Goal: Task Accomplishment & Management: Manage account settings

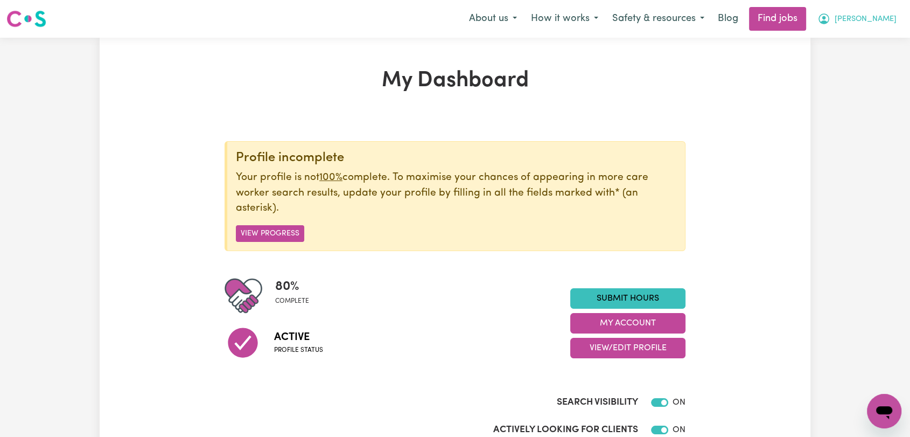
click at [891, 14] on span "[PERSON_NAME]" at bounding box center [866, 19] width 62 height 12
click at [858, 76] on link "Logout" at bounding box center [860, 82] width 85 height 20
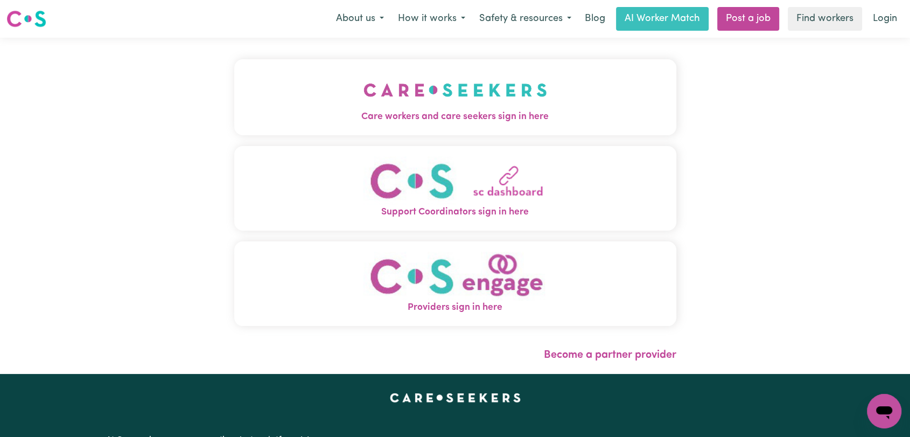
click at [534, 84] on img "Care workers and care seekers sign in here" at bounding box center [456, 90] width 184 height 40
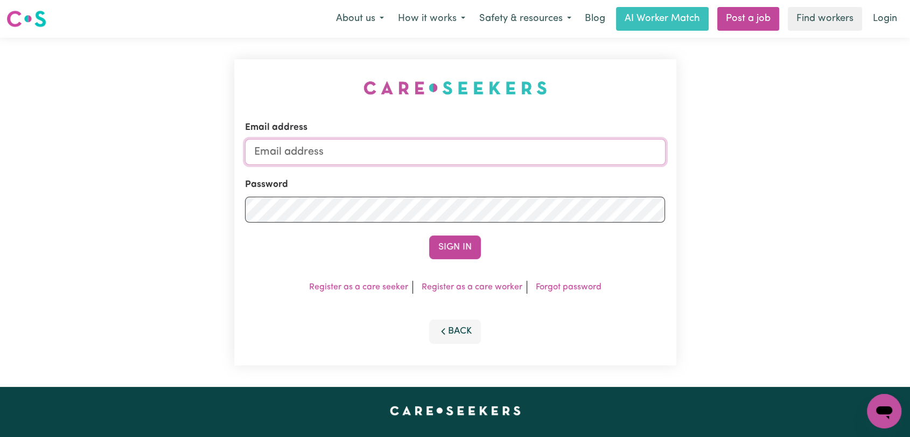
type input "onboardingcs@careseekers.com.au"
drag, startPoint x: 462, startPoint y: 248, endPoint x: 521, endPoint y: 10, distance: 245.7
click at [465, 242] on button "Sign In" at bounding box center [455, 247] width 52 height 24
